Goal: Information Seeking & Learning: Find specific fact

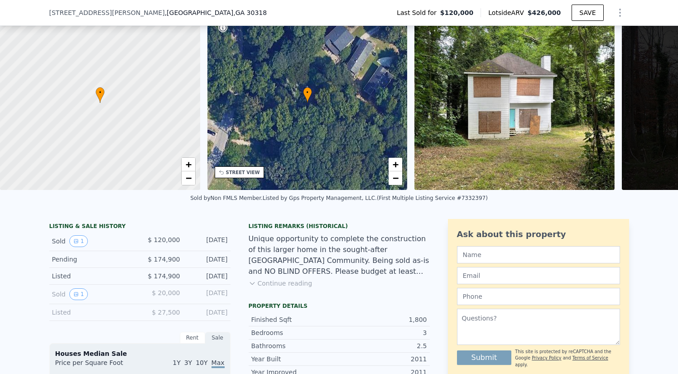
scroll to position [101, 0]
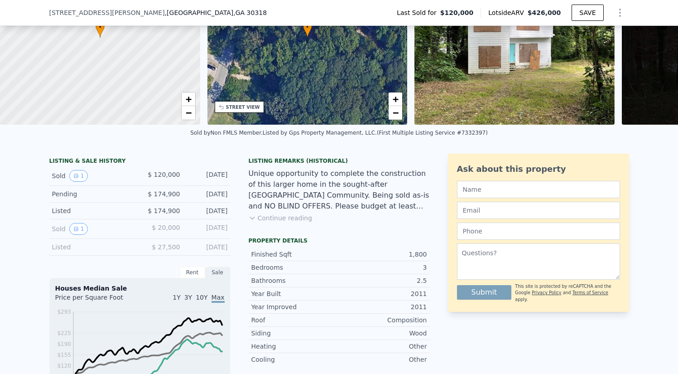
click at [293, 222] on button "Continue reading" at bounding box center [281, 217] width 64 height 9
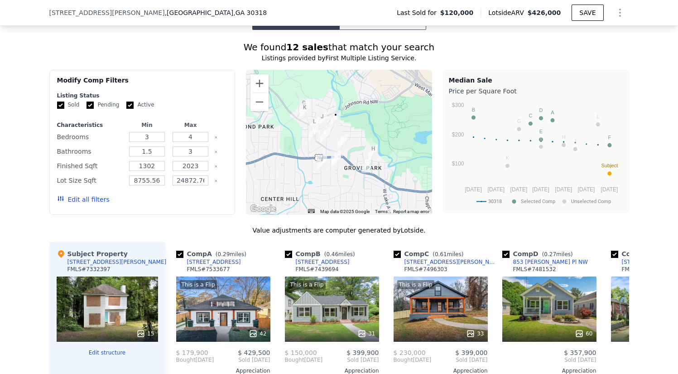
scroll to position [774, 0]
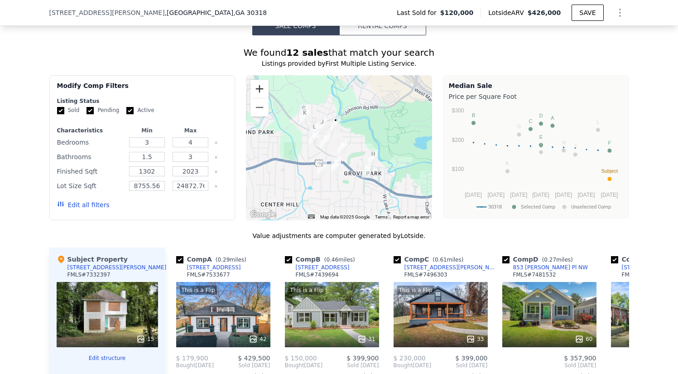
click at [259, 80] on button "Zoom in" at bounding box center [260, 89] width 18 height 18
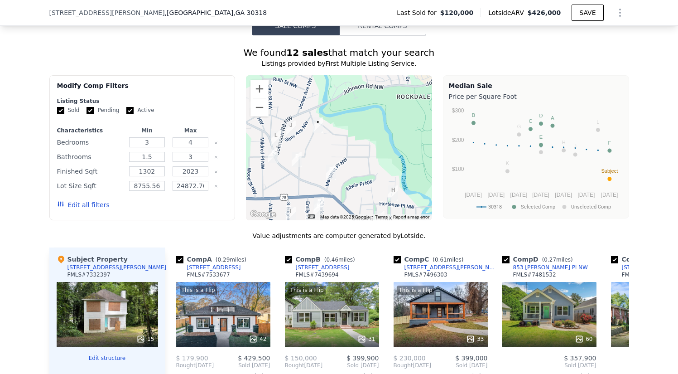
drag, startPoint x: 326, startPoint y: 88, endPoint x: 311, endPoint y: 107, distance: 24.5
click at [311, 107] on div at bounding box center [339, 147] width 186 height 145
click at [256, 80] on button "Zoom in" at bounding box center [260, 89] width 18 height 18
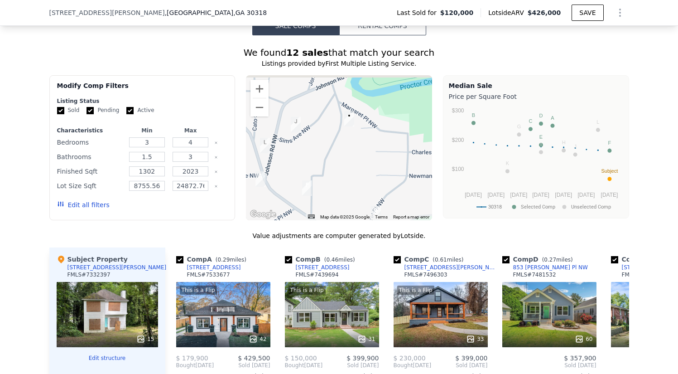
drag, startPoint x: 275, startPoint y: 92, endPoint x: 328, endPoint y: 102, distance: 55.0
click at [328, 102] on div at bounding box center [339, 147] width 186 height 145
click at [291, 117] on img "972 Sims Ave NW" at bounding box center [296, 124] width 10 height 15
click at [304, 181] on img "884 N Eugenia Pl NW" at bounding box center [308, 188] width 10 height 15
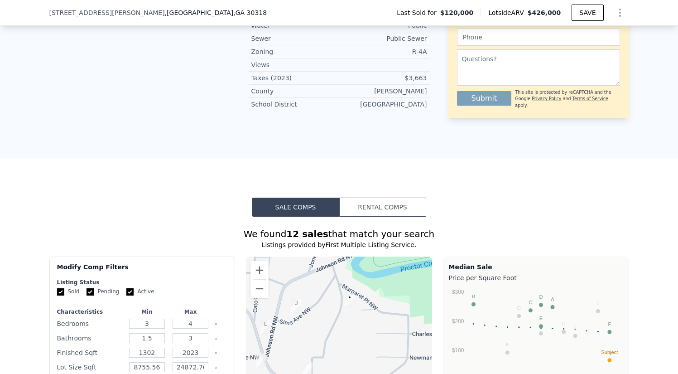
scroll to position [992, 0]
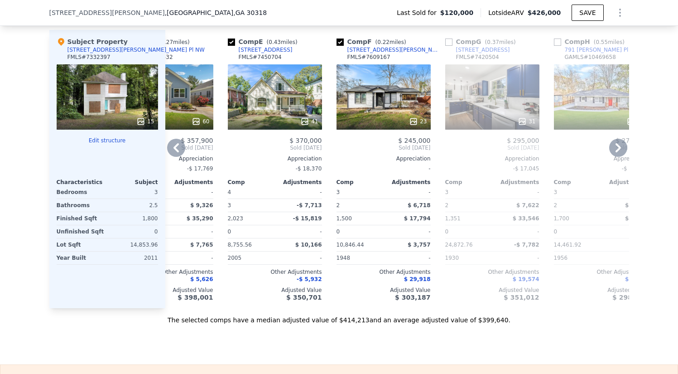
click at [354, 69] on div "23" at bounding box center [384, 96] width 94 height 65
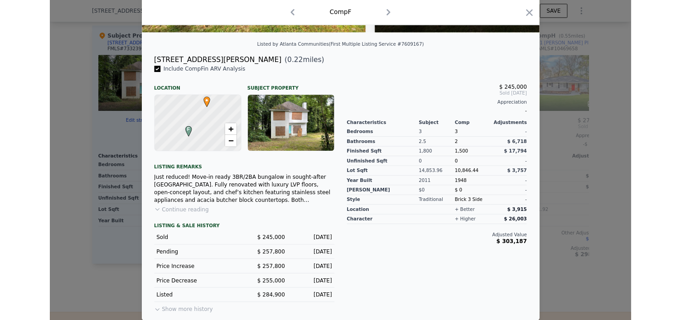
scroll to position [29, 0]
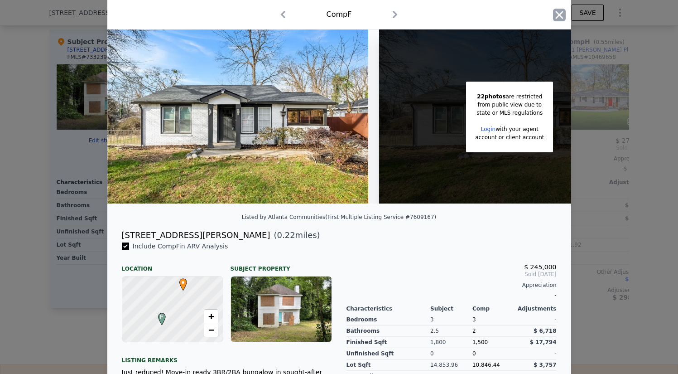
click at [553, 15] on icon "button" at bounding box center [559, 15] width 13 height 13
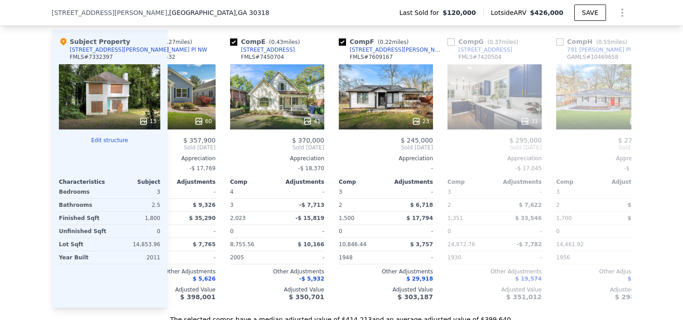
click at [652, 136] on div "We found 12 sales that match your search Listings provided by First Multiple Li…" at bounding box center [341, 71] width 683 height 507
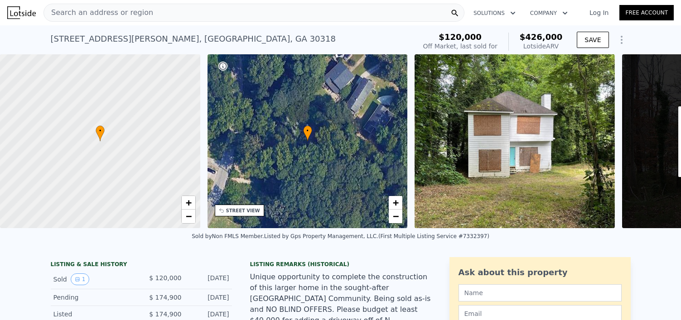
click at [140, 16] on span "Search an address or region" at bounding box center [98, 12] width 109 height 11
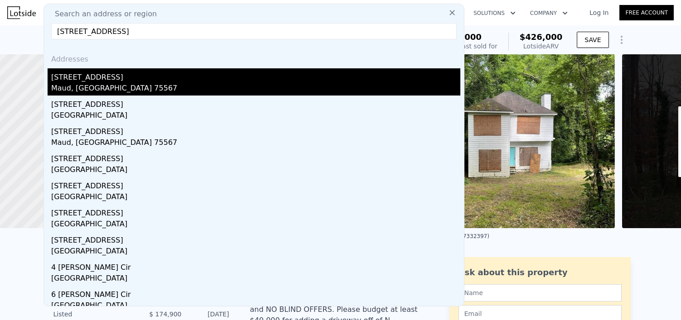
type input "[STREET_ADDRESS]"
click at [90, 78] on div "[STREET_ADDRESS]" at bounding box center [255, 75] width 409 height 14
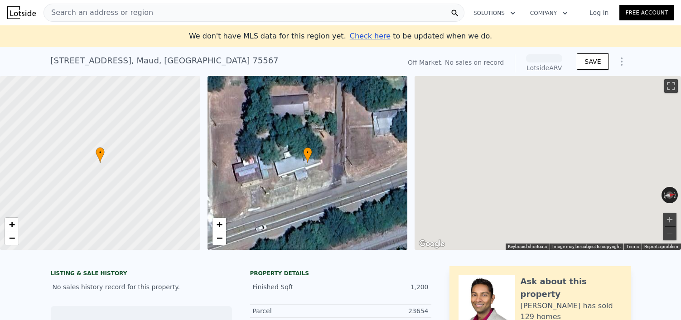
click at [119, 11] on span "Search an address or region" at bounding box center [98, 12] width 109 height 11
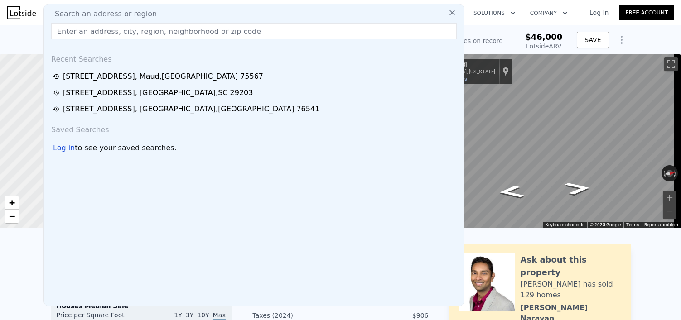
type input "[STREET_ADDRESS]"
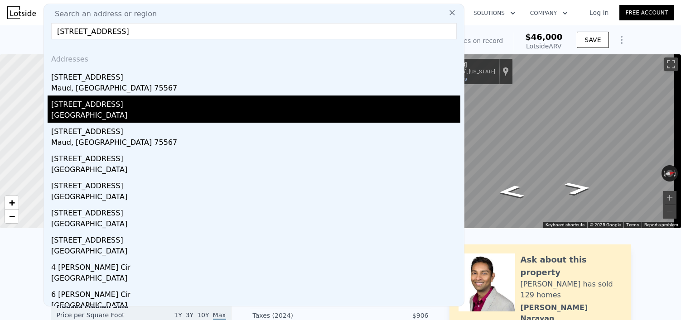
click at [100, 101] on div "[STREET_ADDRESS]" at bounding box center [255, 103] width 409 height 14
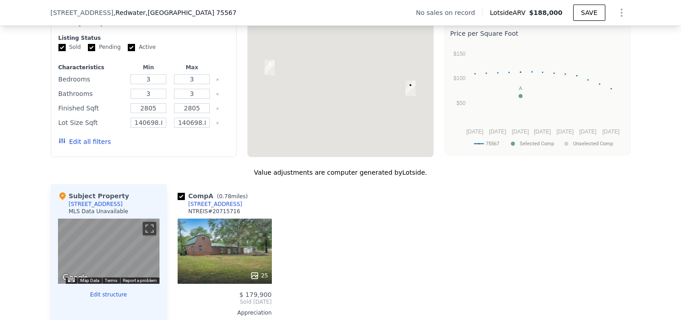
scroll to position [773, 0]
